Goal: Information Seeking & Learning: Learn about a topic

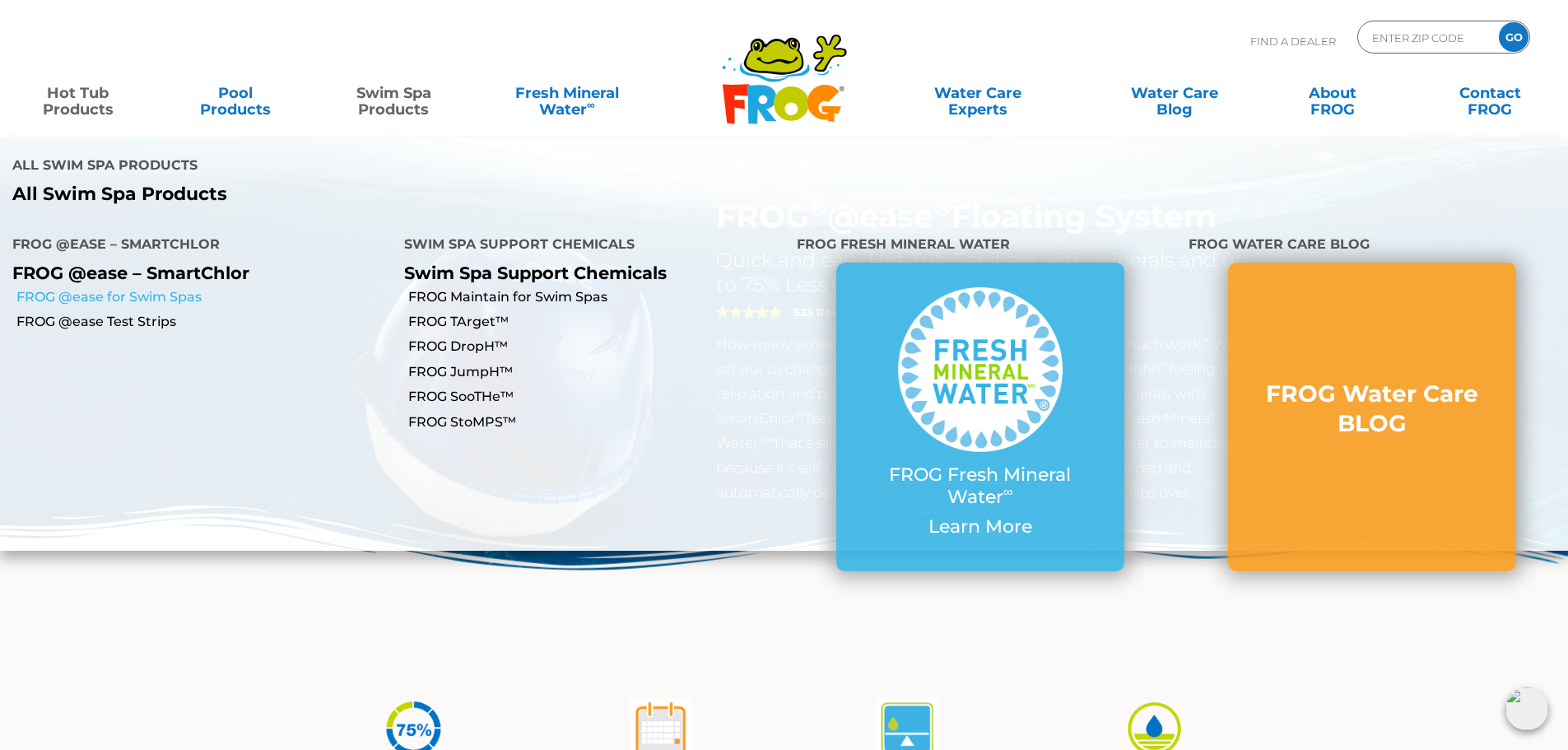
click at [117, 288] on link "FROG @ease for Swim Spas" at bounding box center [204, 297] width 375 height 18
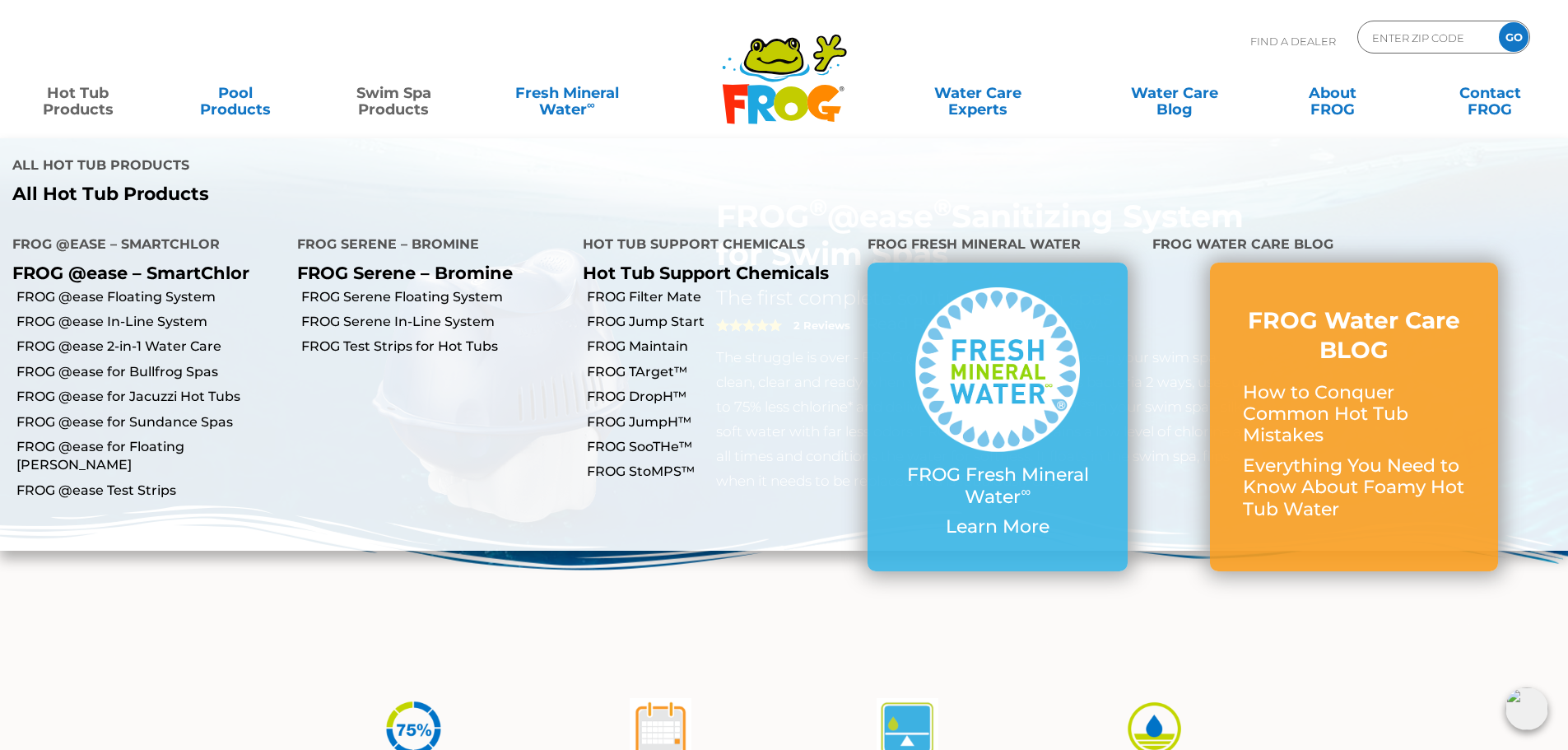
click at [93, 109] on link "Hot Tub Products" at bounding box center [78, 93] width 123 height 33
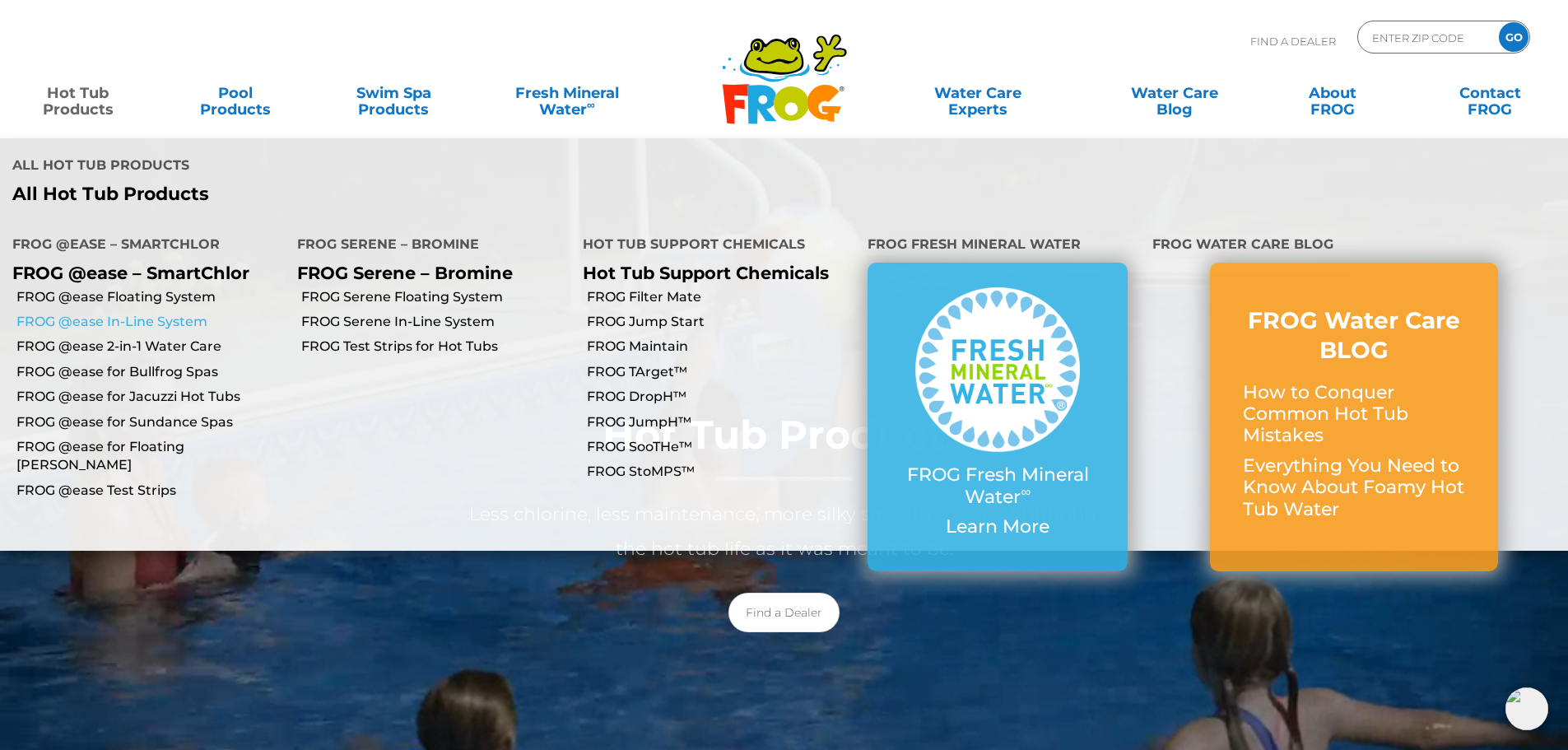
click at [150, 313] on link "FROG @ease In-Line System" at bounding box center [150, 321] width 268 height 18
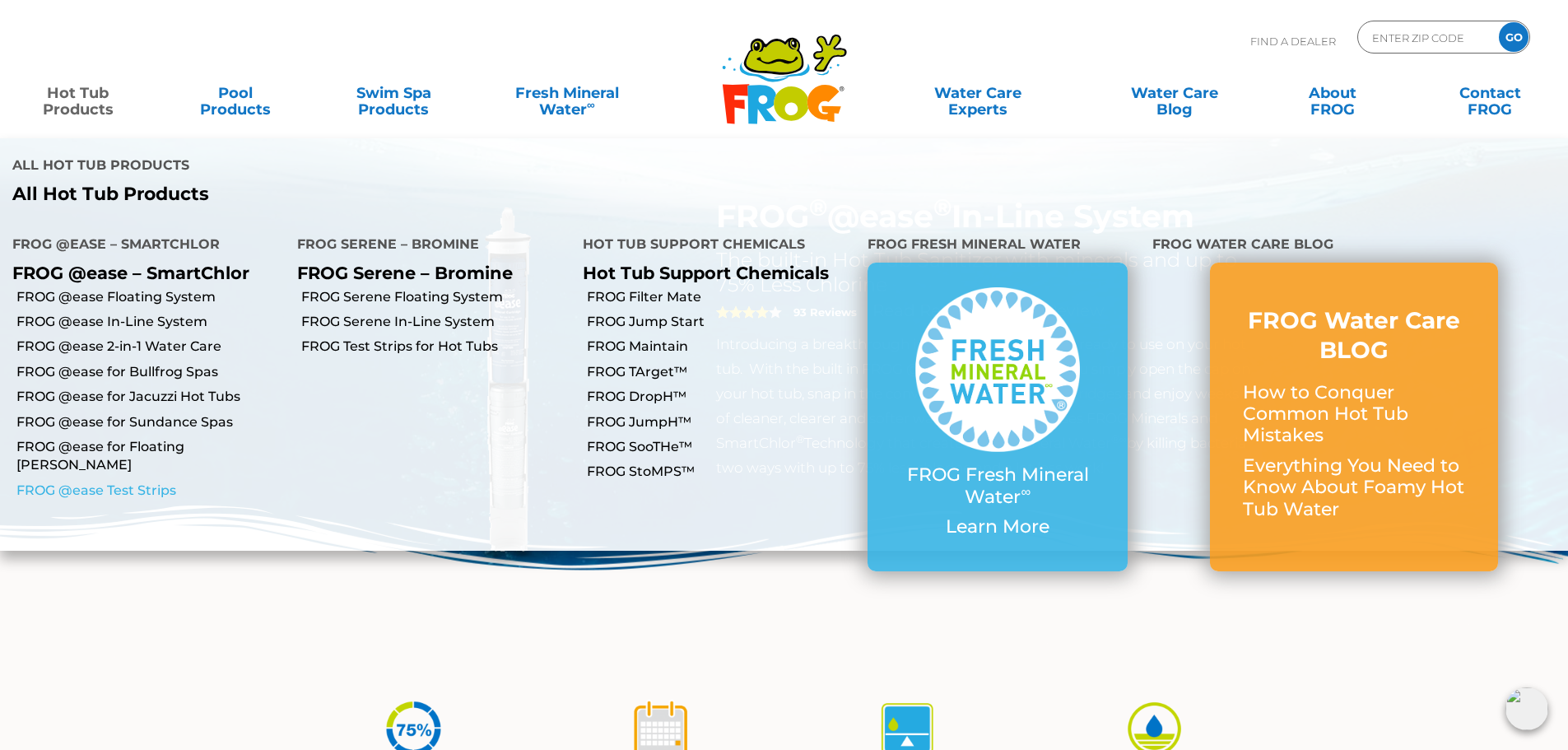
click at [125, 482] on link "FROG @ease Test Strips" at bounding box center [150, 490] width 268 height 18
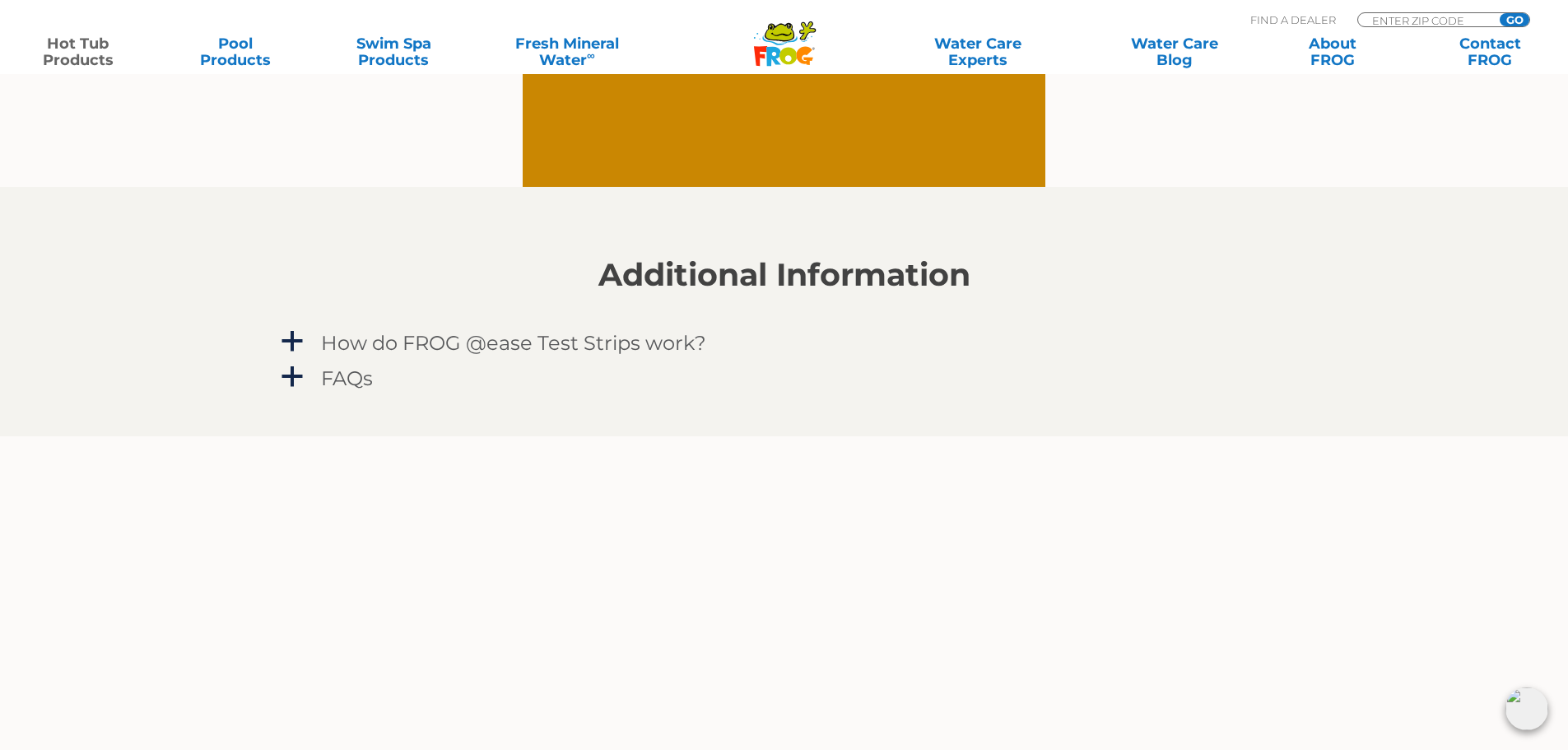
scroll to position [2057, 0]
